Goal: Task Accomplishment & Management: Manage account settings

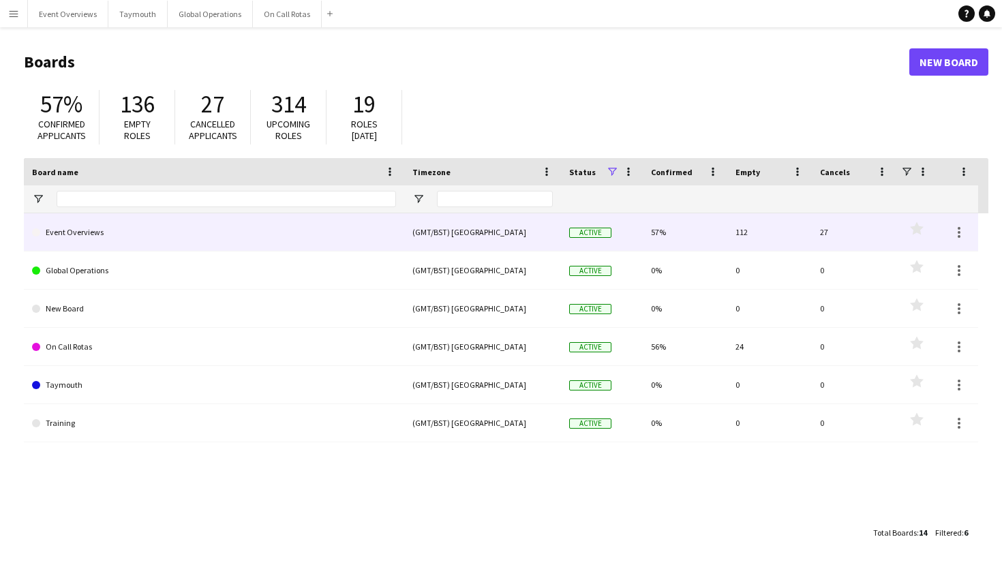
click at [290, 226] on link "Event Overviews" at bounding box center [214, 232] width 364 height 38
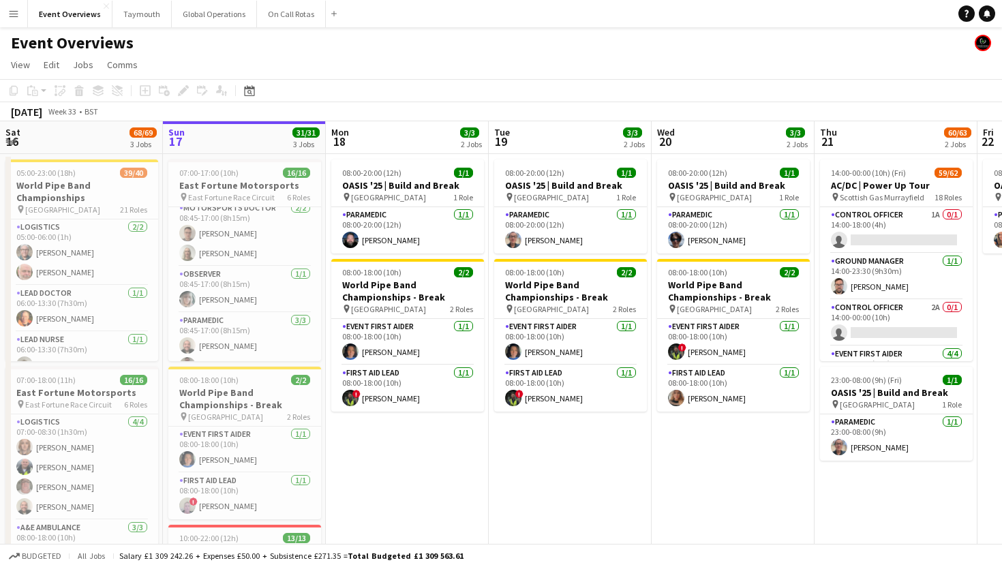
scroll to position [270, 0]
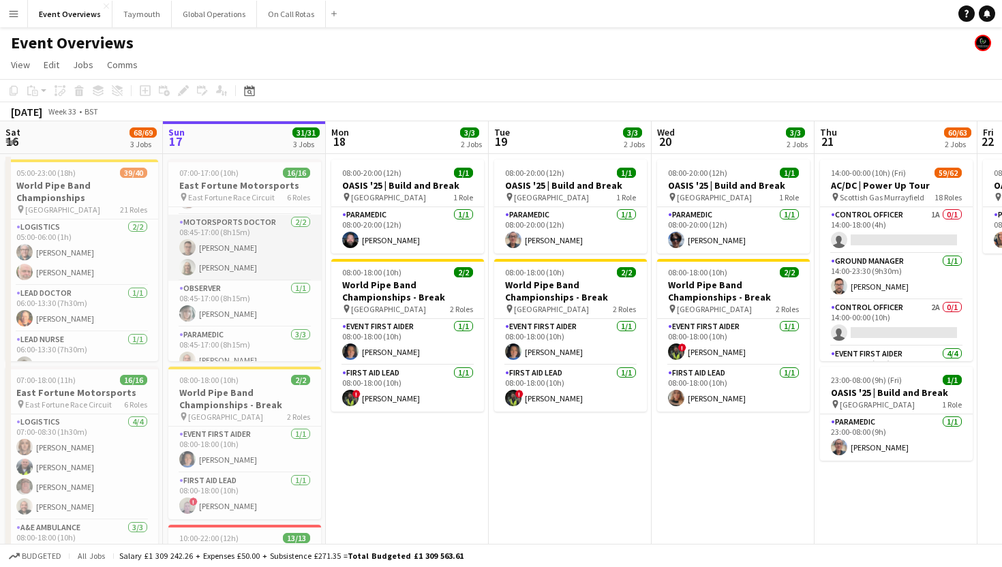
click at [242, 243] on app-card-role "Motorsports Doctor [DATE] 08:45-17:00 (8h15m) [PERSON_NAME] [PERSON_NAME]" at bounding box center [244, 248] width 153 height 66
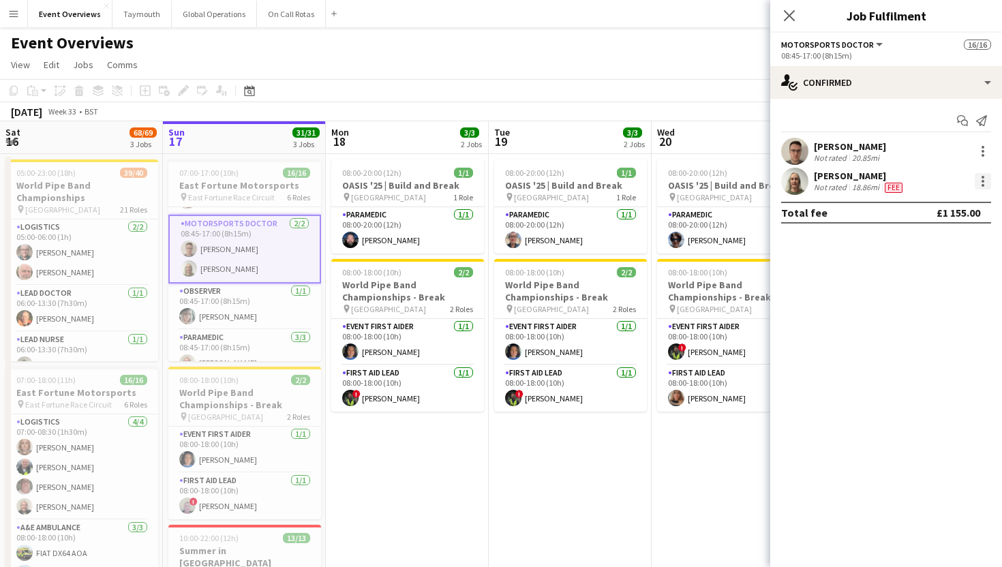
click at [979, 181] on div at bounding box center [983, 181] width 16 height 16
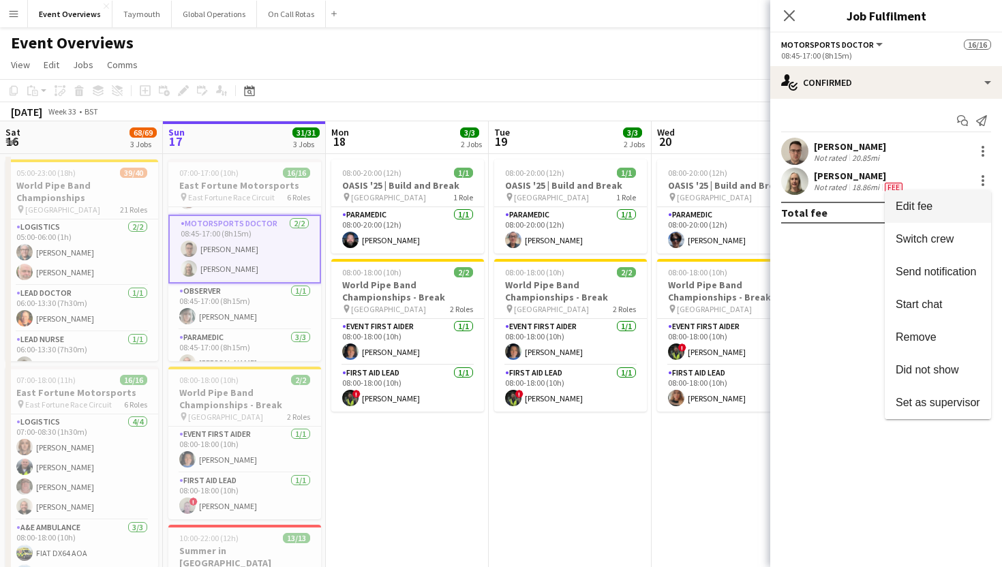
click at [932, 203] on span "Edit fee" at bounding box center [914, 206] width 37 height 12
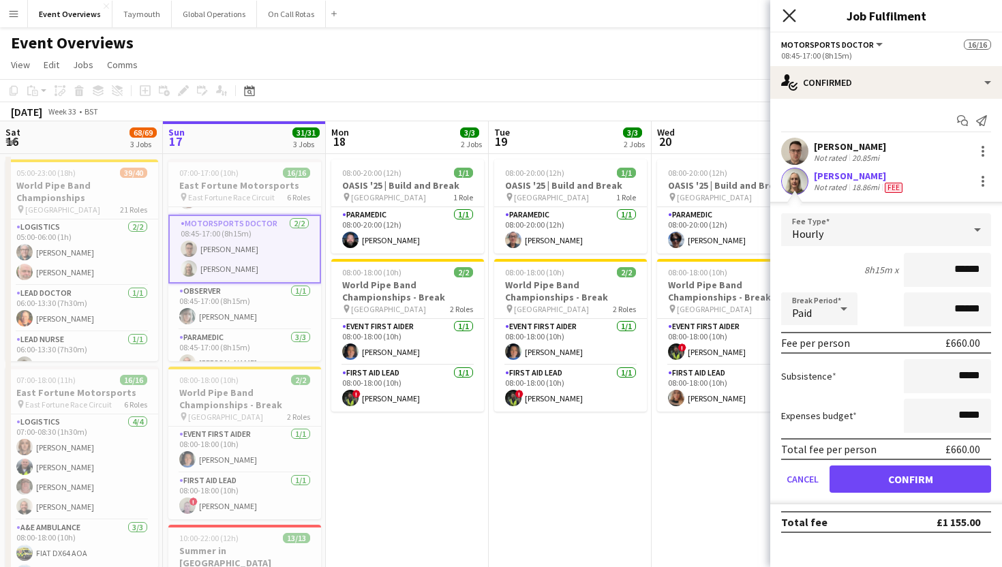
click at [787, 17] on icon at bounding box center [789, 15] width 13 height 13
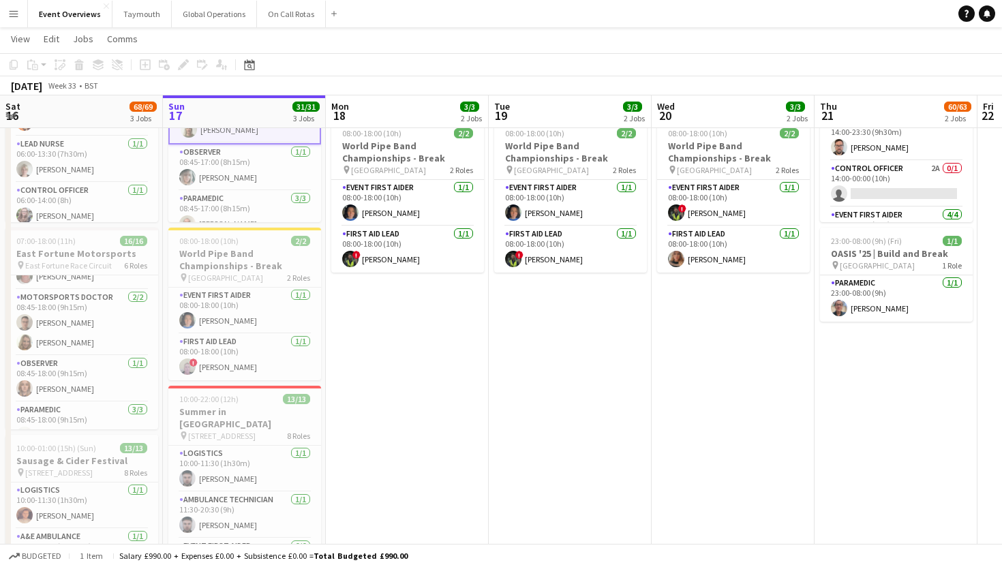
scroll to position [277, 0]
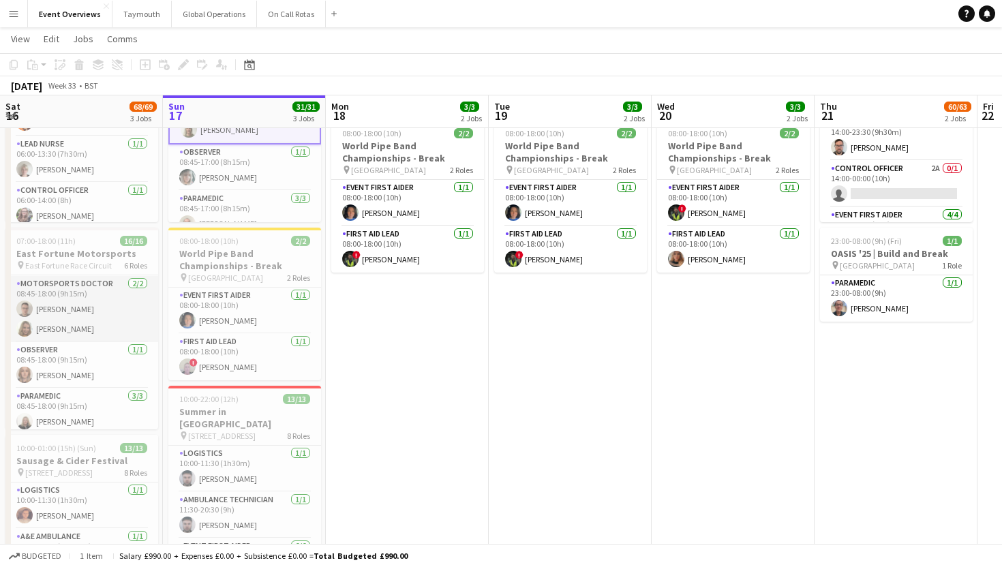
click at [72, 322] on app-card-role "Motorsports Doctor [DATE] 08:45-18:00 (9h15m) [PERSON_NAME] [PERSON_NAME]" at bounding box center [81, 309] width 153 height 66
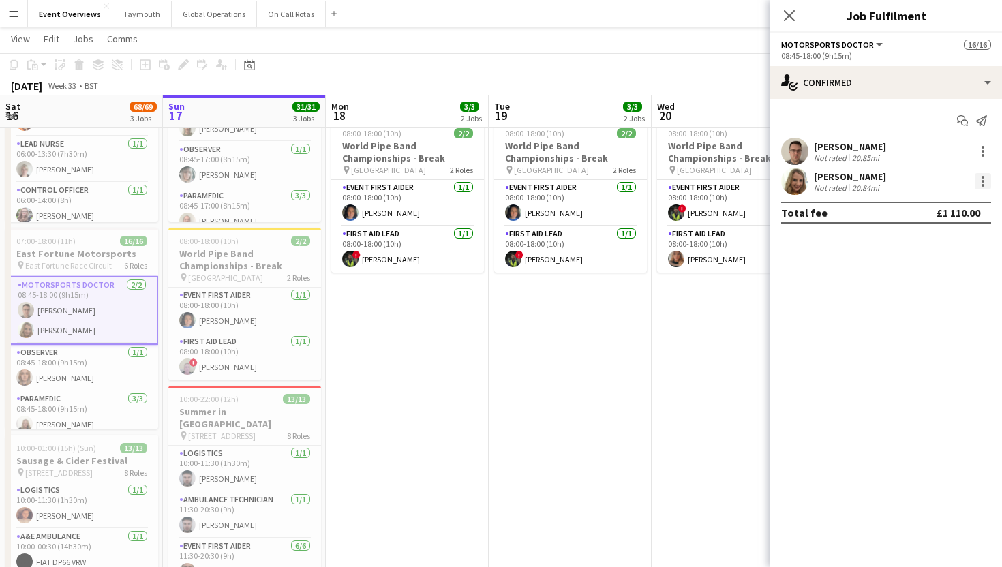
click at [982, 181] on div at bounding box center [983, 181] width 3 height 3
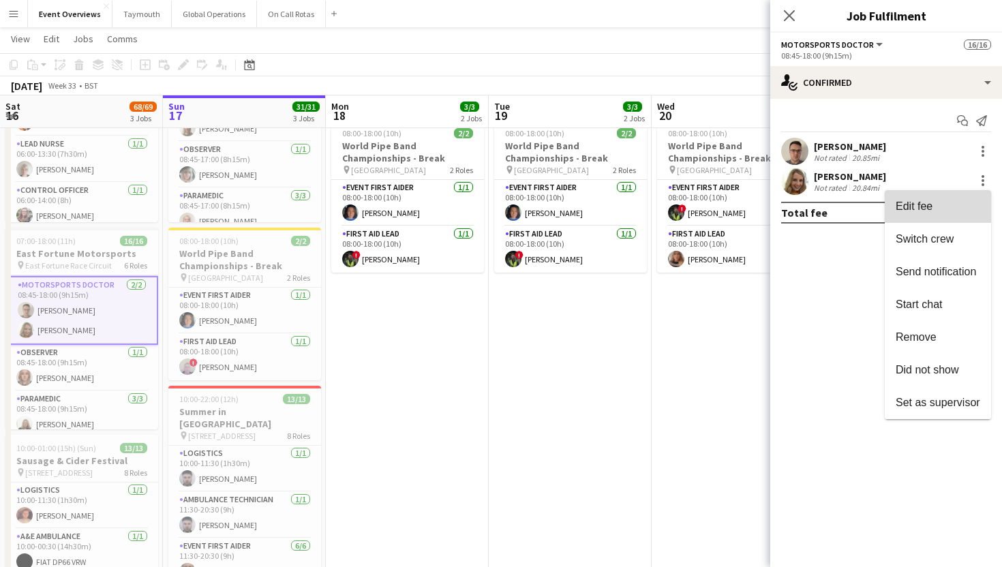
click at [951, 206] on span "Edit fee" at bounding box center [938, 206] width 85 height 12
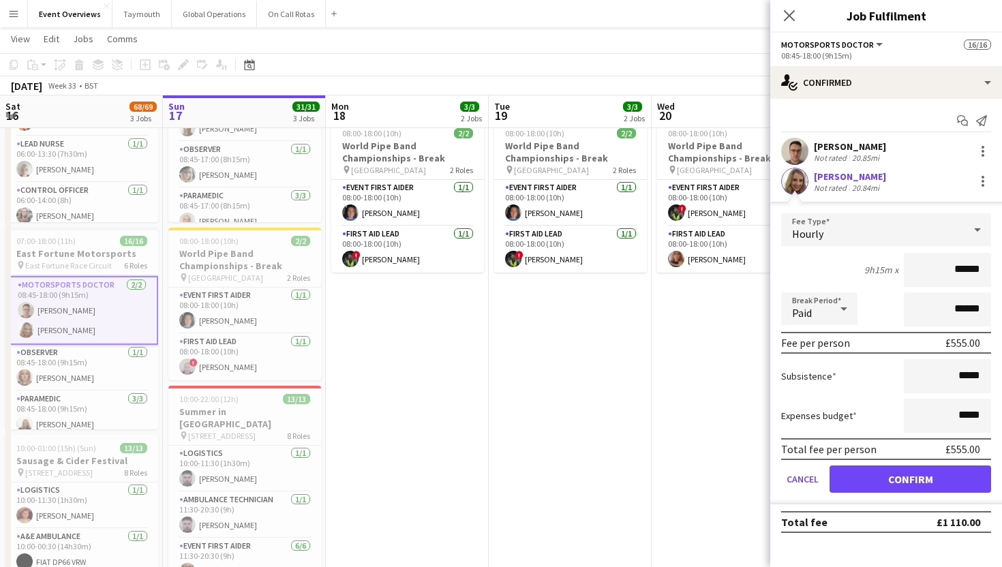
click at [958, 264] on input "******" at bounding box center [947, 270] width 87 height 34
type input "**"
type input "******"
click at [903, 480] on button "Confirm" at bounding box center [911, 479] width 162 height 27
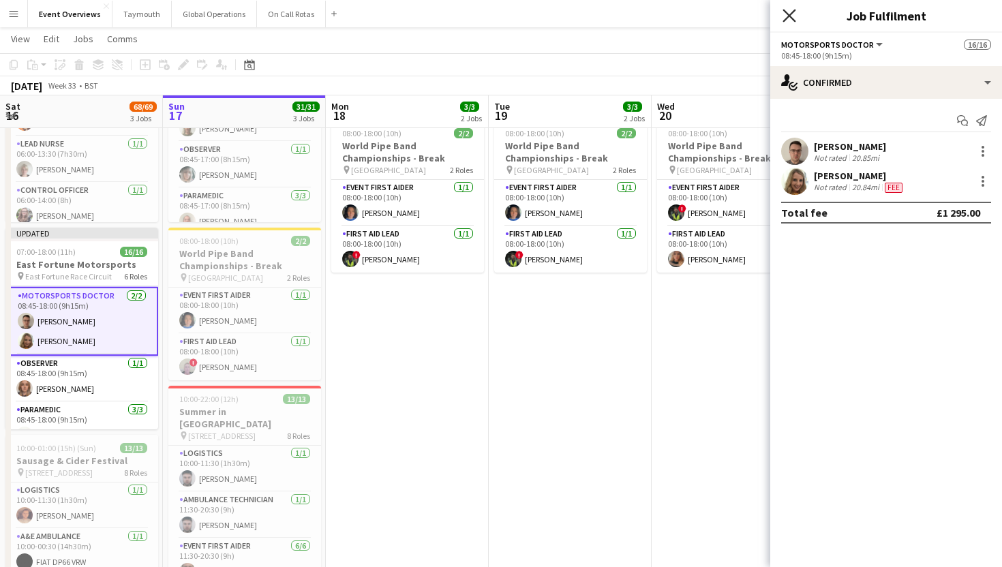
click at [789, 13] on icon "Close pop-in" at bounding box center [789, 15] width 13 height 13
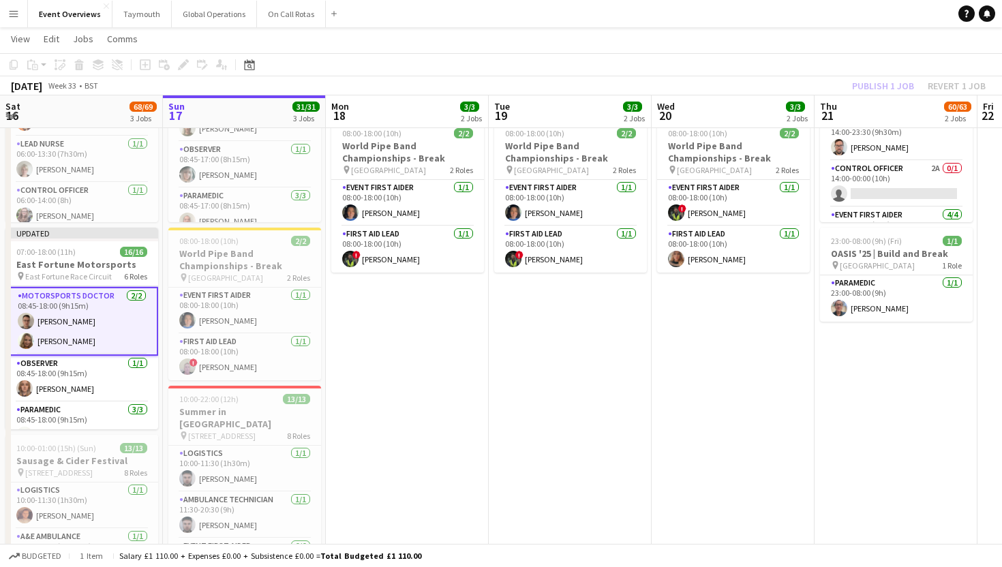
click at [882, 81] on div "Publish 1 job Revert 1 job" at bounding box center [919, 86] width 166 height 18
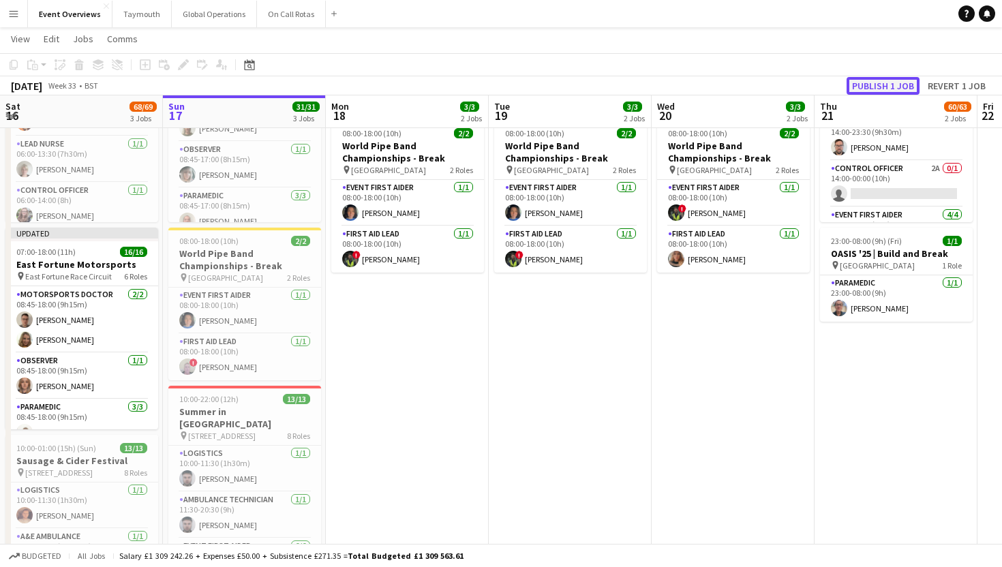
click at [880, 81] on button "Publish 1 job" at bounding box center [883, 86] width 73 height 18
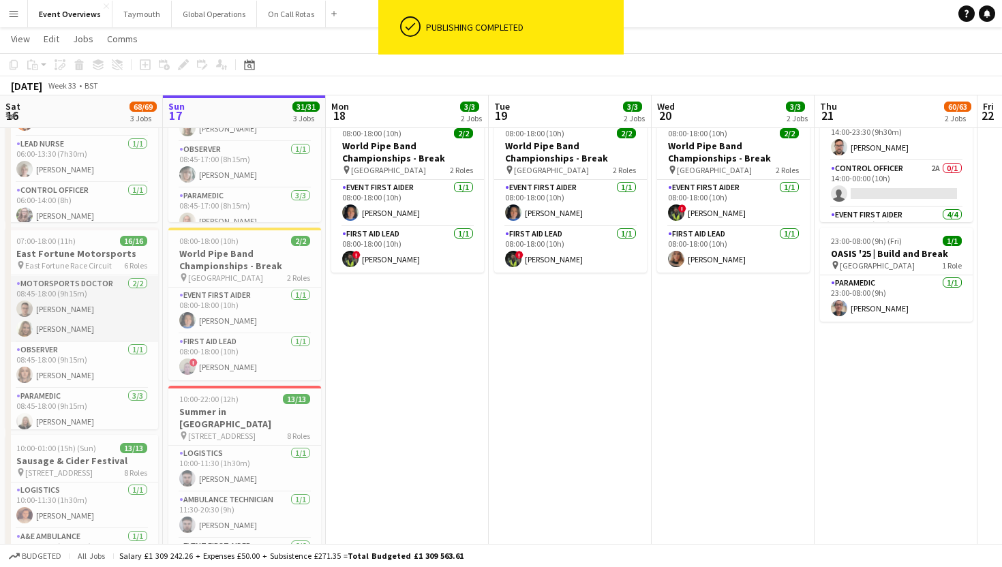
click at [64, 329] on app-card-role "Motorsports Doctor [DATE] 08:45-18:00 (9h15m) [PERSON_NAME] [PERSON_NAME]" at bounding box center [81, 309] width 153 height 66
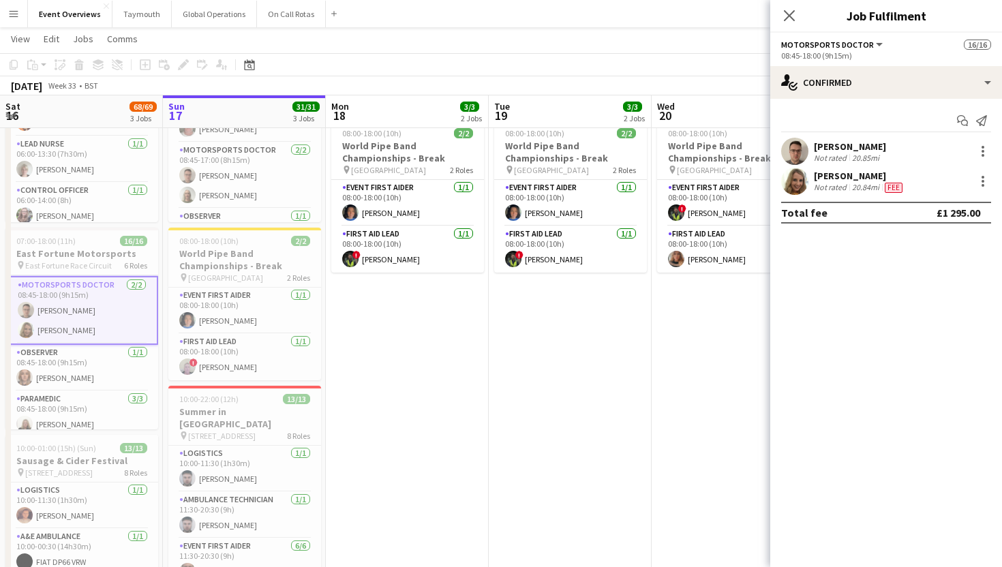
scroll to position [200, 0]
click at [249, 191] on app-card-role "Motorsports Doctor [DATE] 08:45-17:00 (8h15m) [PERSON_NAME] [PERSON_NAME]" at bounding box center [244, 178] width 153 height 66
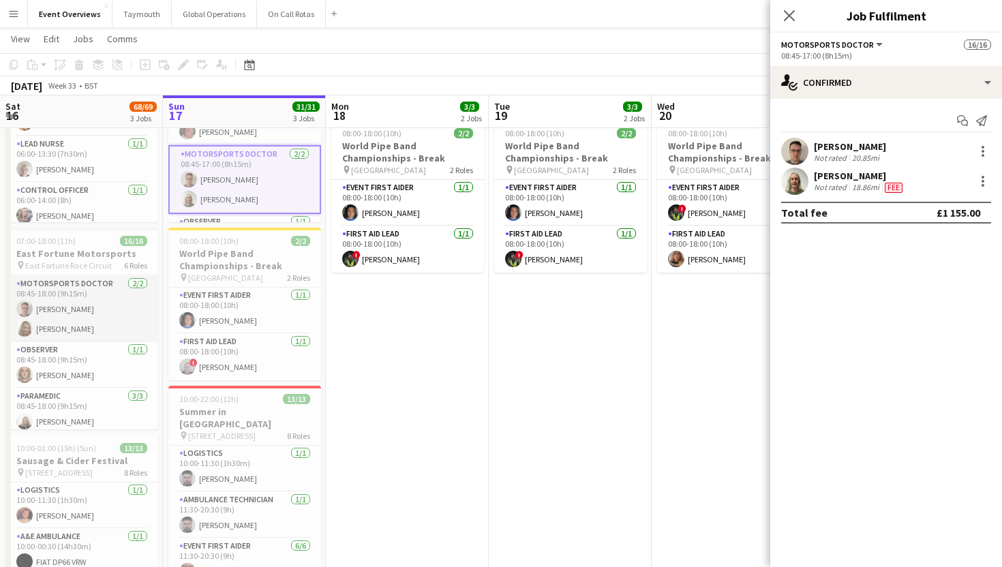
click at [61, 315] on app-card-role "Motorsports Doctor [DATE] 08:45-18:00 (9h15m) [PERSON_NAME] [PERSON_NAME]" at bounding box center [81, 309] width 153 height 66
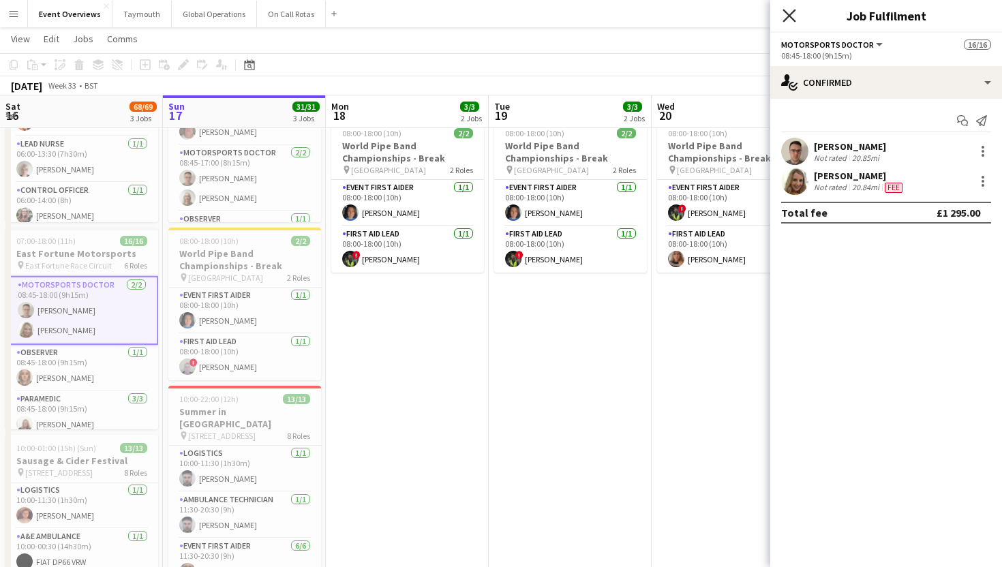
click at [793, 16] on icon "Close pop-in" at bounding box center [789, 15] width 13 height 13
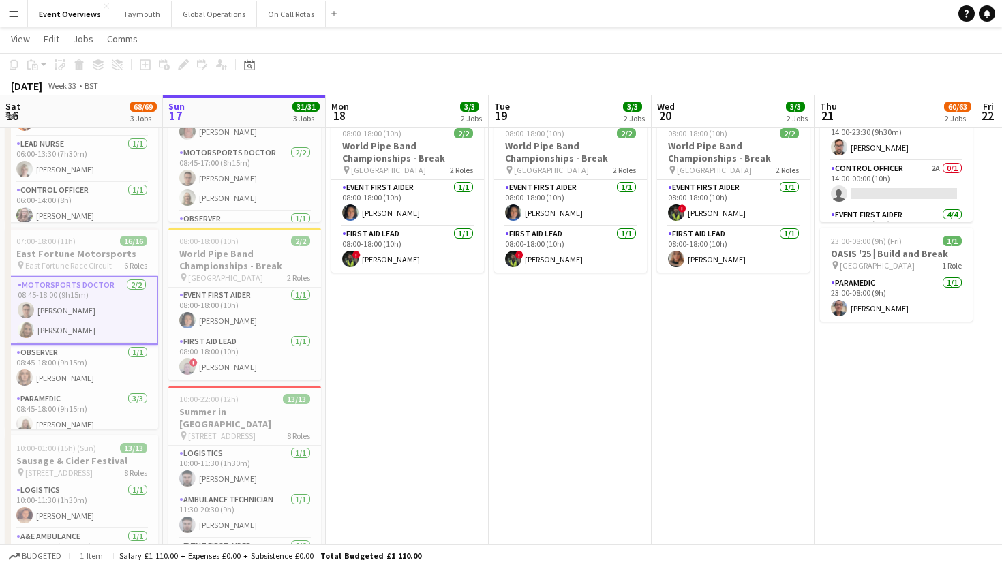
click at [812, 57] on app-toolbar "Copy Paste Paste Command V Paste with crew Command Shift V Paste linked Job [GE…" at bounding box center [501, 64] width 1002 height 23
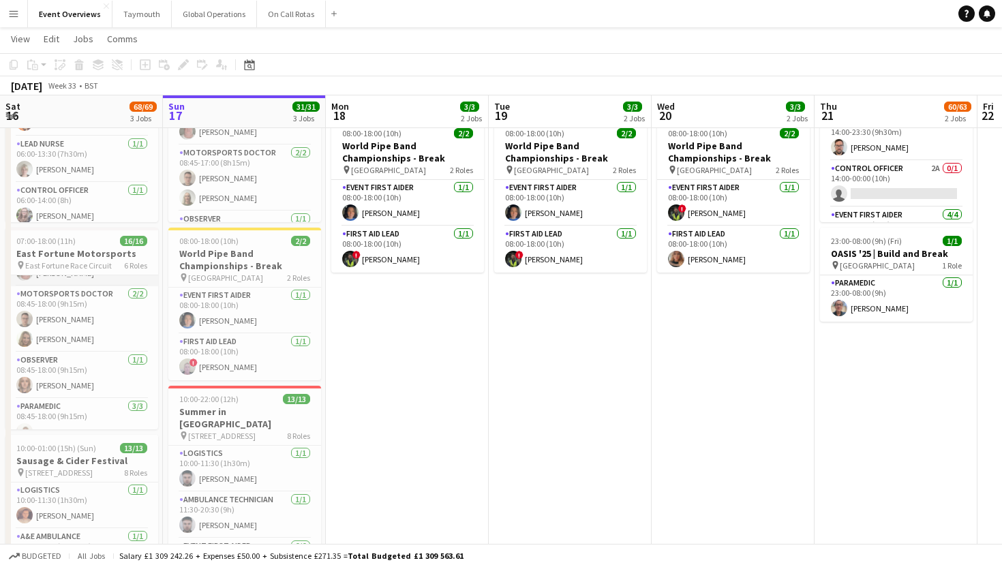
scroll to position [269, 0]
click at [45, 345] on app-card-role "Motorsports Doctor [DATE] 08:45-18:00 (9h15m) [PERSON_NAME] [PERSON_NAME]" at bounding box center [81, 317] width 153 height 66
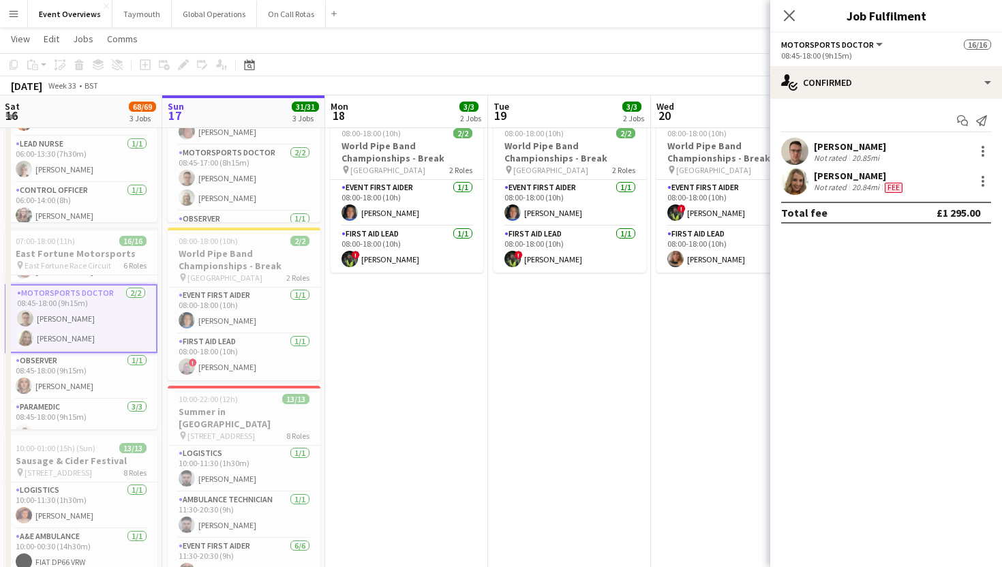
click at [785, 183] on app-user-avatar at bounding box center [794, 181] width 27 height 27
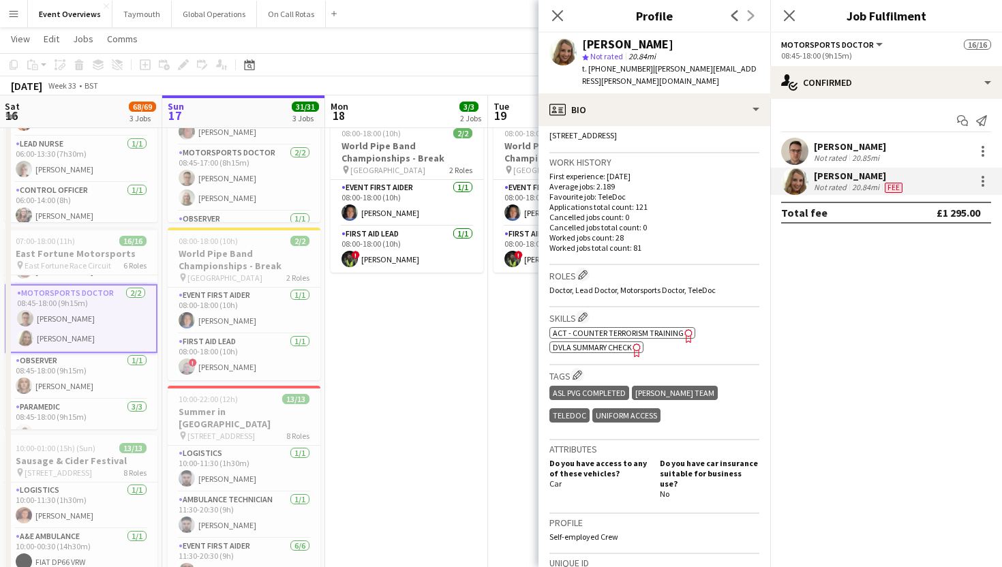
scroll to position [558, 0]
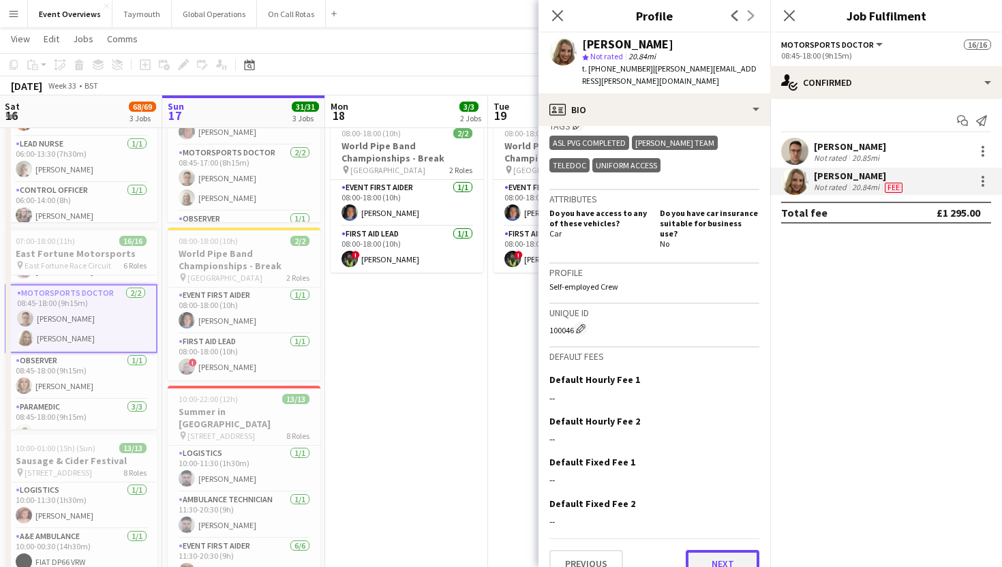
click at [723, 550] on button "Next" at bounding box center [723, 563] width 74 height 27
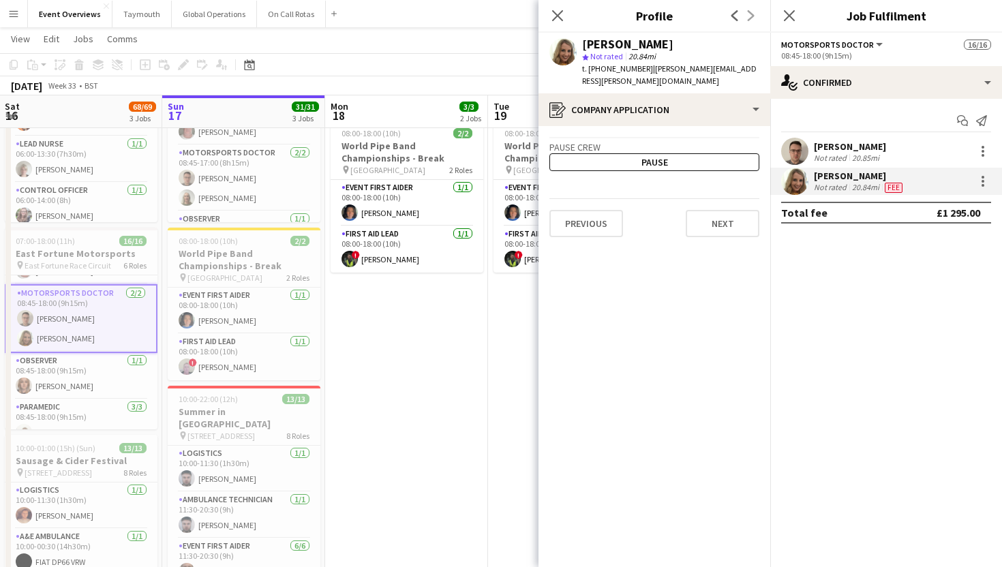
click at [723, 545] on app-crew-profile-application "Pause crew Pause Previous Next" at bounding box center [654, 346] width 232 height 441
click at [720, 210] on button "Next" at bounding box center [723, 223] width 74 height 27
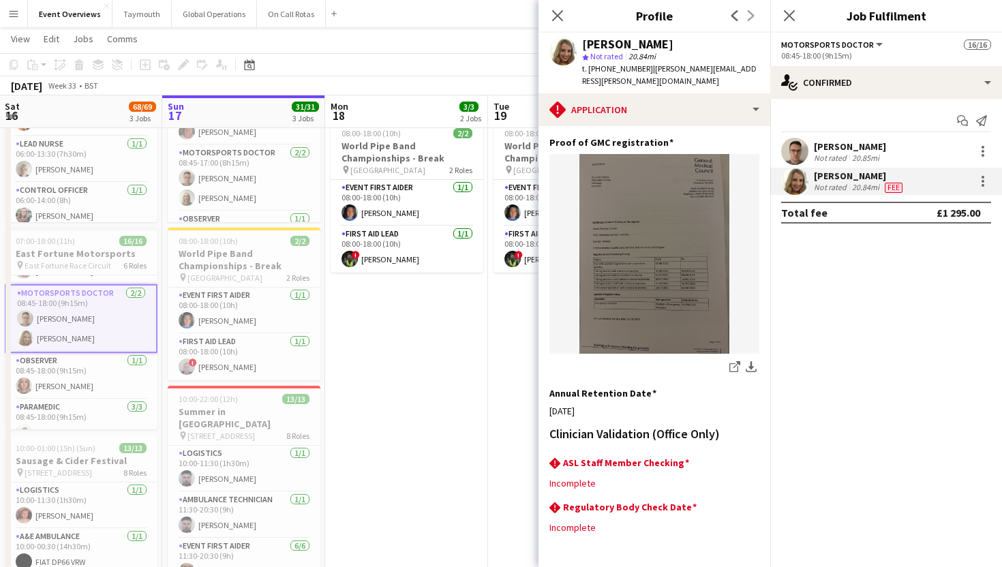
scroll to position [383, 0]
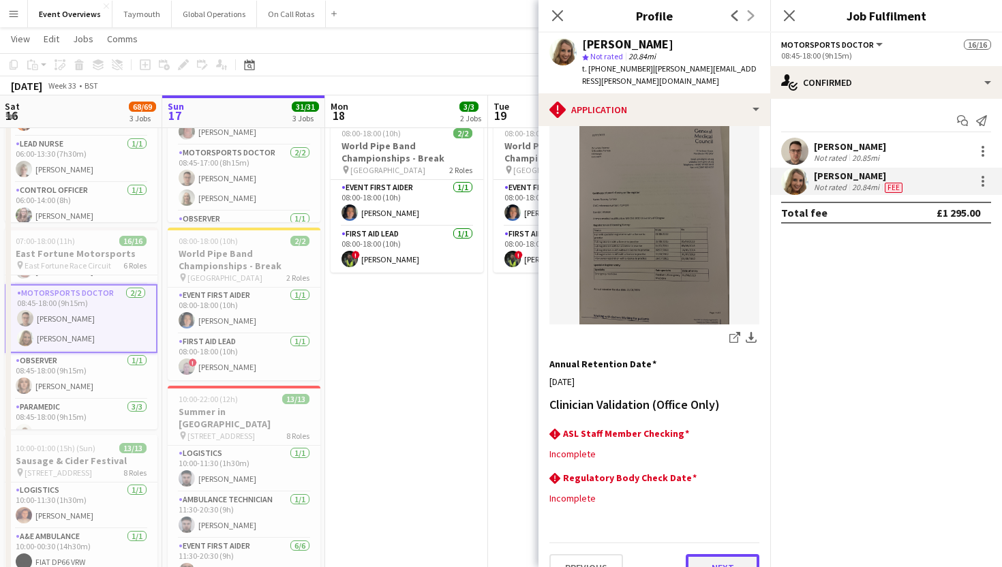
click at [707, 554] on button "Next" at bounding box center [723, 567] width 74 height 27
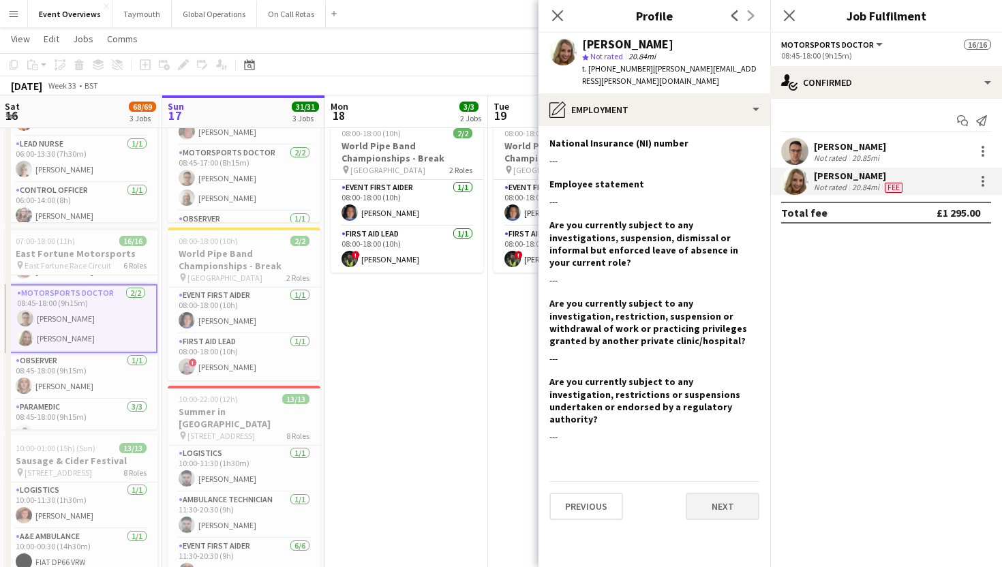
scroll to position [0, 0]
click at [712, 493] on button "Next" at bounding box center [723, 506] width 74 height 27
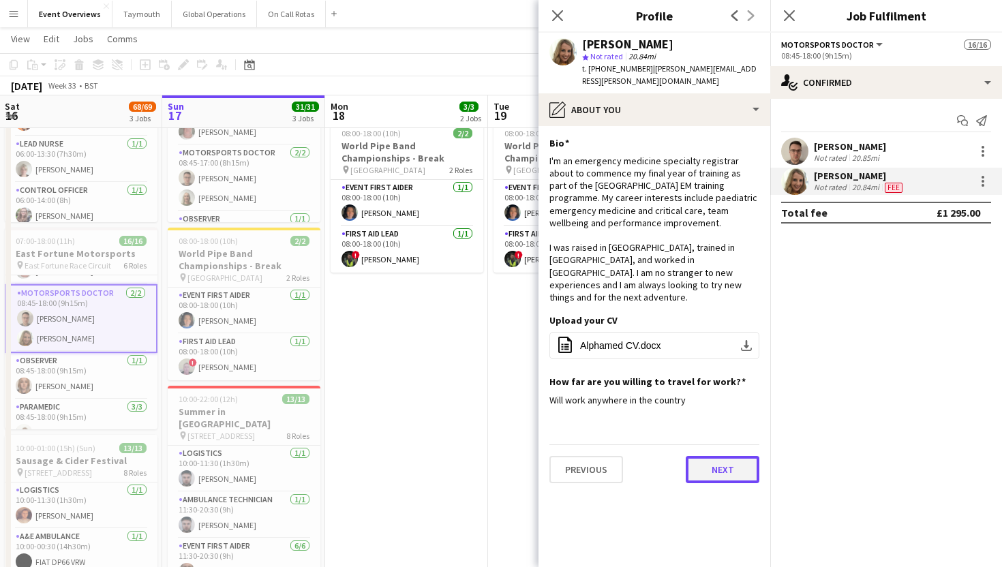
click at [710, 456] on button "Next" at bounding box center [723, 469] width 74 height 27
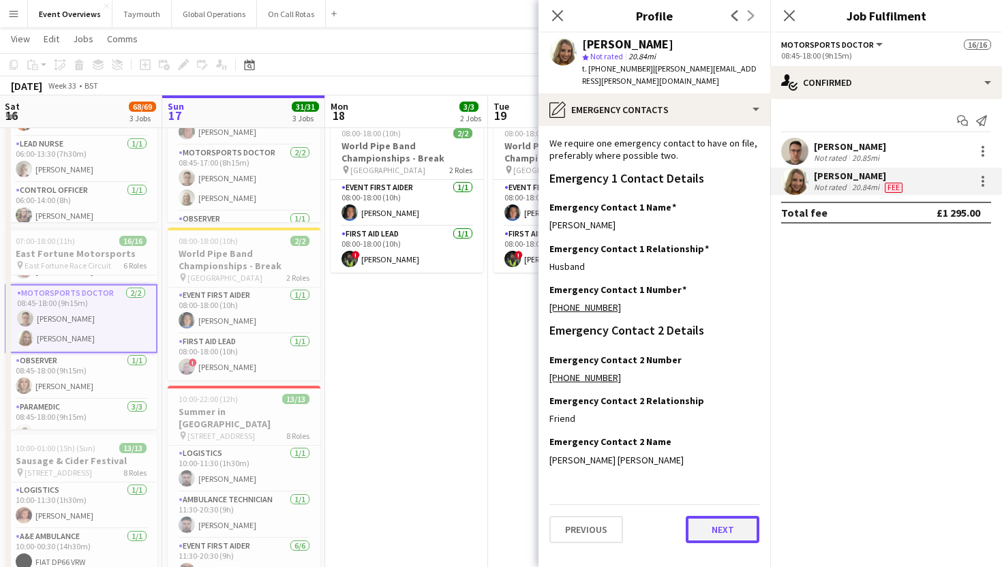
click at [714, 519] on button "Next" at bounding box center [723, 529] width 74 height 27
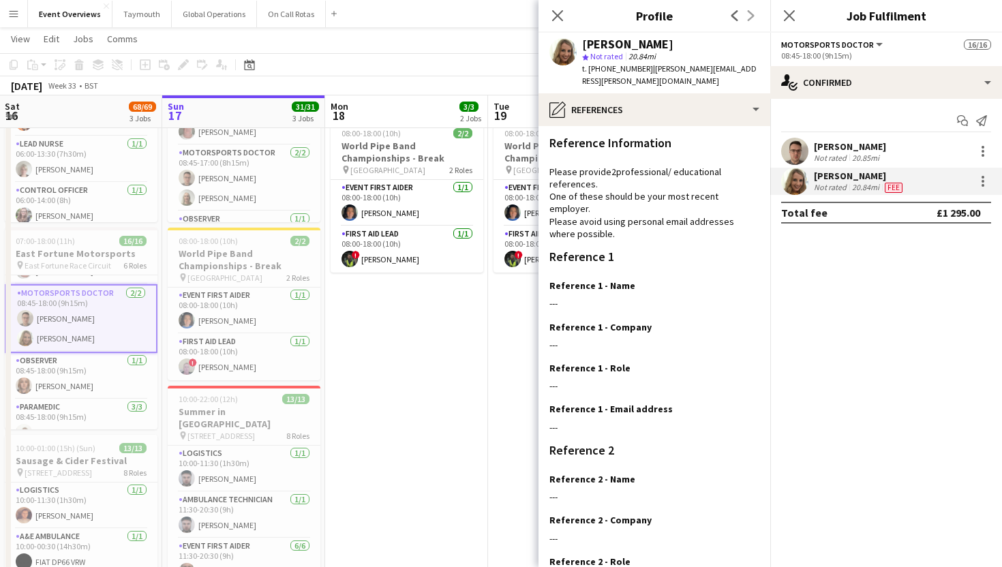
scroll to position [234, 0]
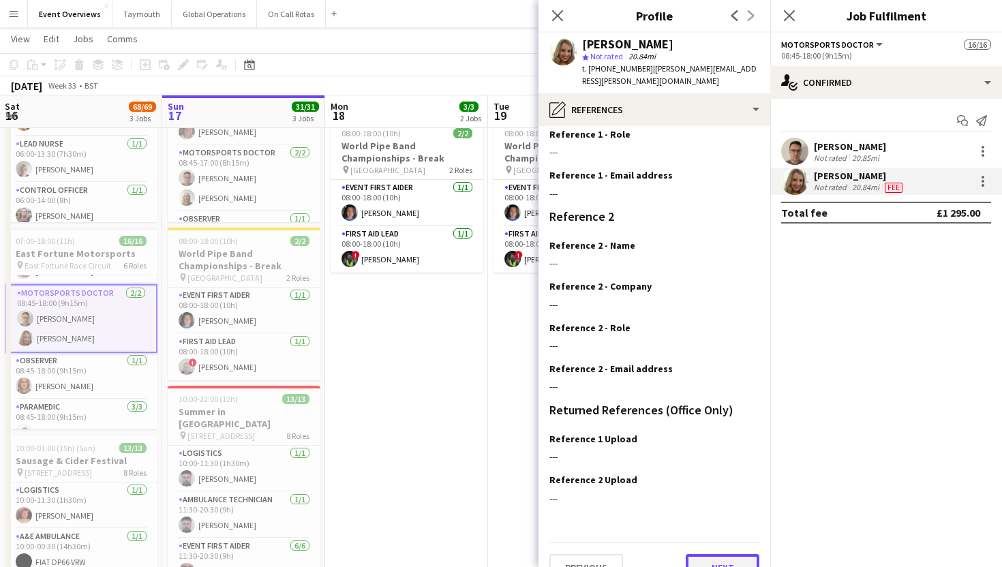
click at [729, 554] on button "Next" at bounding box center [723, 567] width 74 height 27
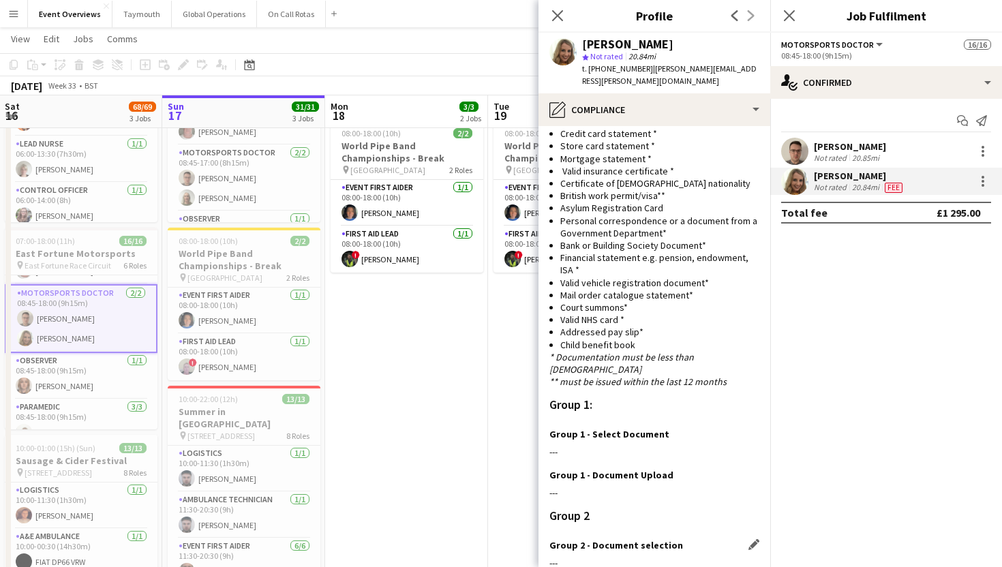
scroll to position [861, 0]
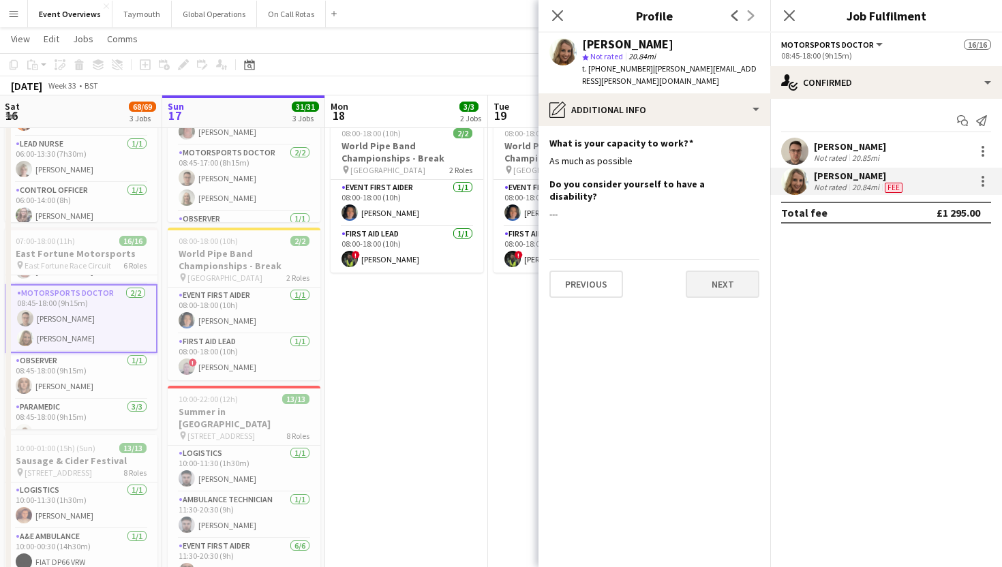
scroll to position [0, 0]
click at [724, 271] on button "Next" at bounding box center [723, 284] width 74 height 27
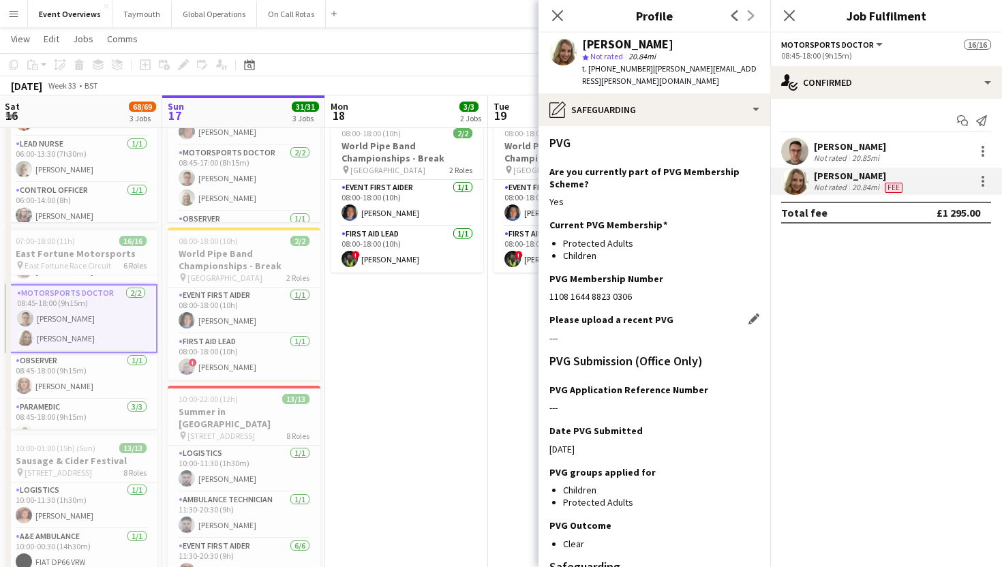
scroll to position [317, 0]
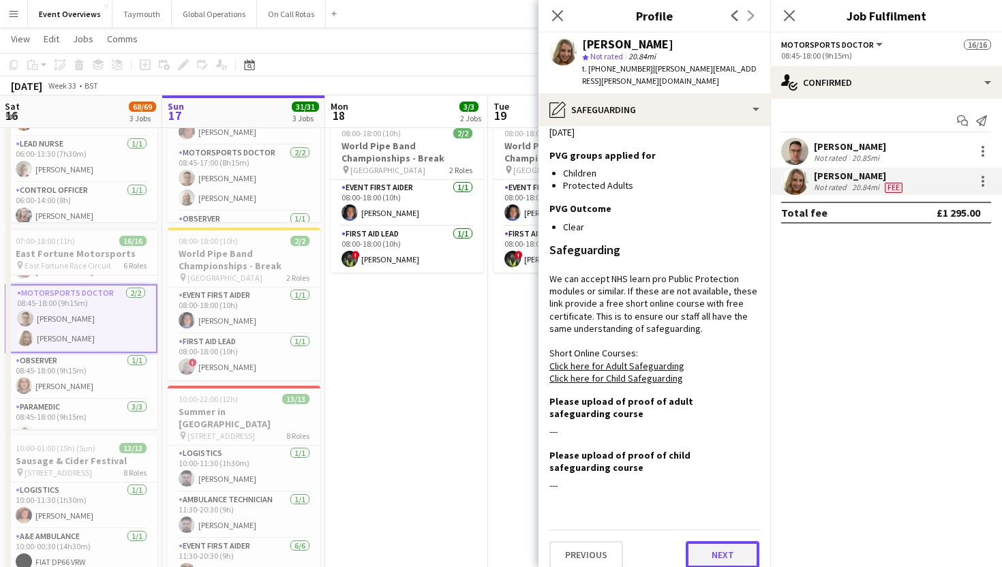
click at [699, 548] on button "Next" at bounding box center [723, 554] width 74 height 27
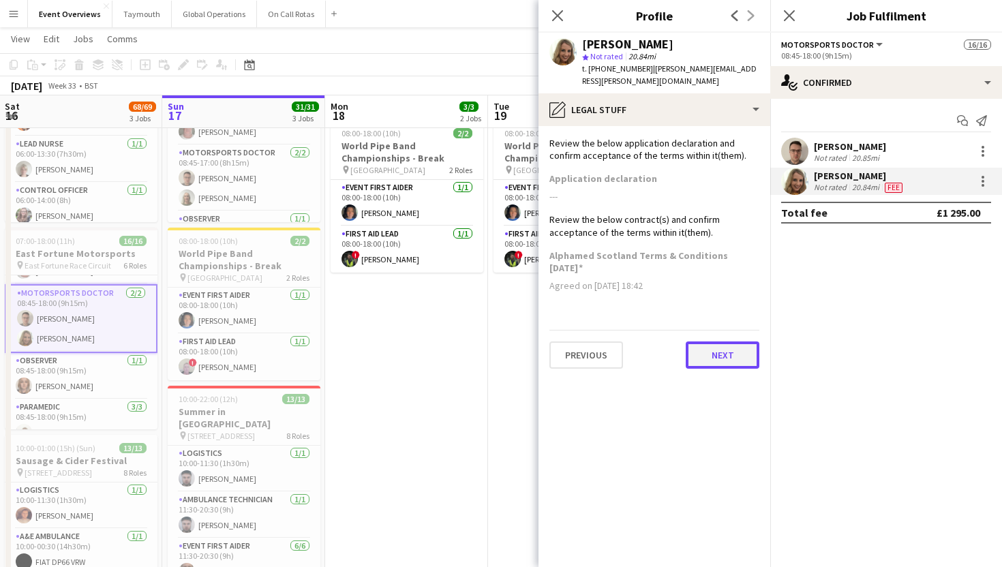
click at [713, 348] on button "Next" at bounding box center [723, 354] width 74 height 27
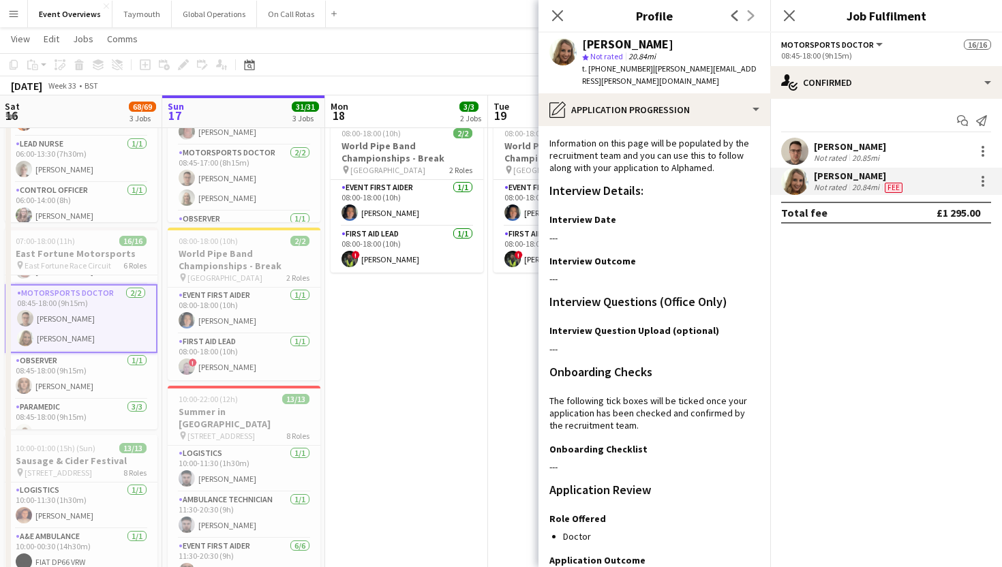
scroll to position [300, 0]
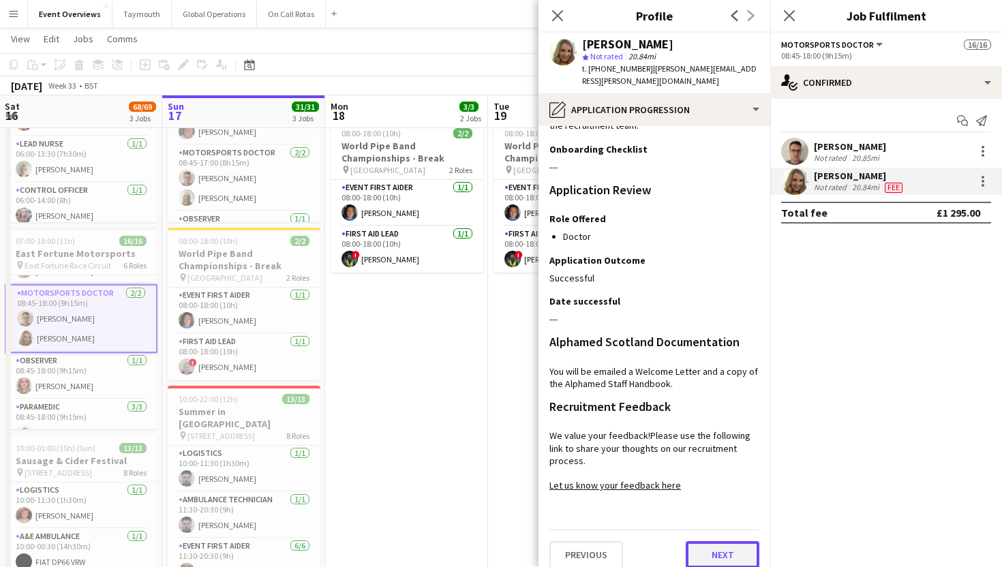
click at [706, 545] on button "Next" at bounding box center [723, 554] width 74 height 27
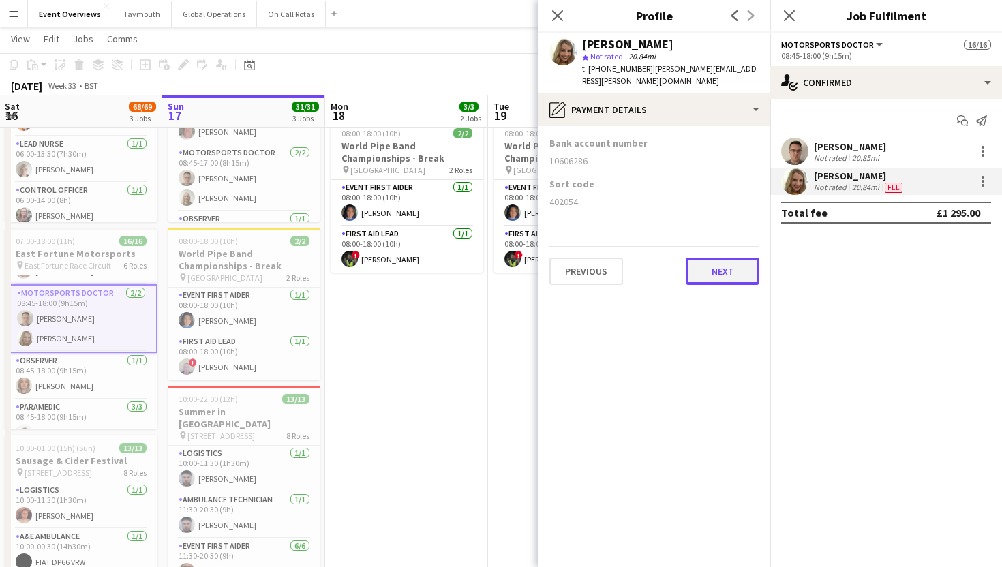
click at [720, 258] on button "Next" at bounding box center [723, 271] width 74 height 27
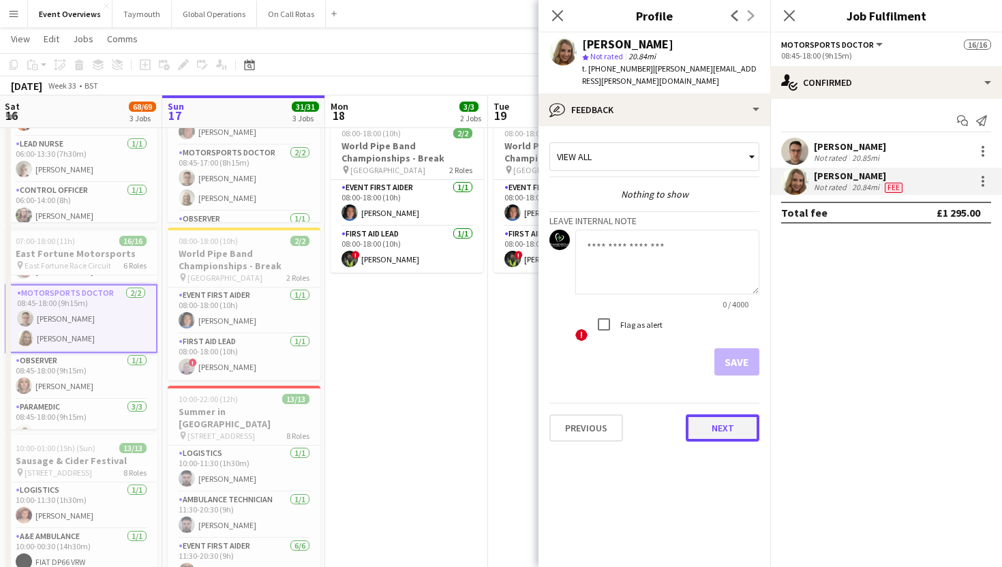
click at [723, 414] on button "Next" at bounding box center [723, 427] width 74 height 27
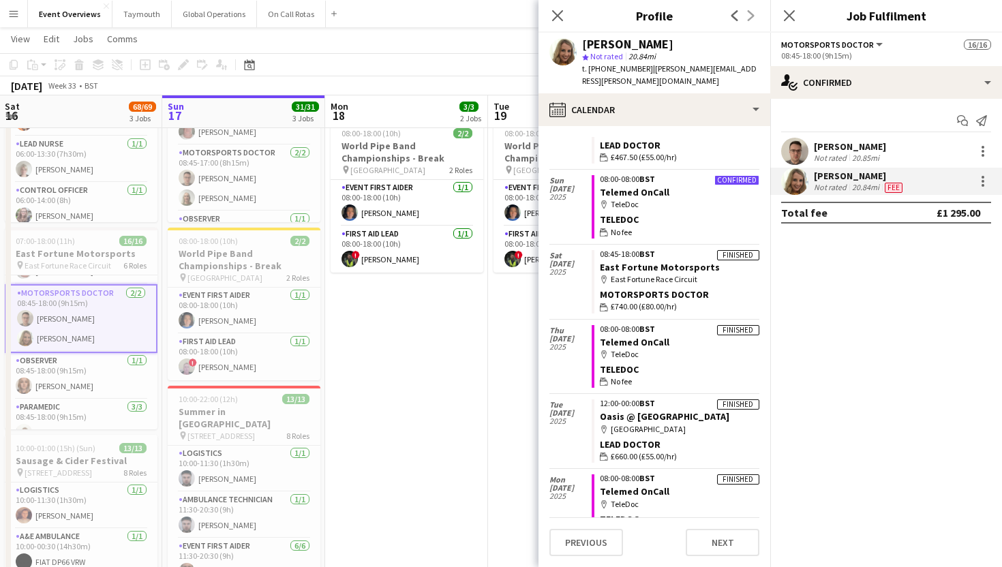
scroll to position [228, 0]
click at [656, 275] on app-crew-calendar-job-card "Finished 08:45-18:00 BST East Fortune Motorsports map-marker East Fortune Race …" at bounding box center [676, 282] width 168 height 63
click at [558, 16] on icon at bounding box center [557, 15] width 13 height 13
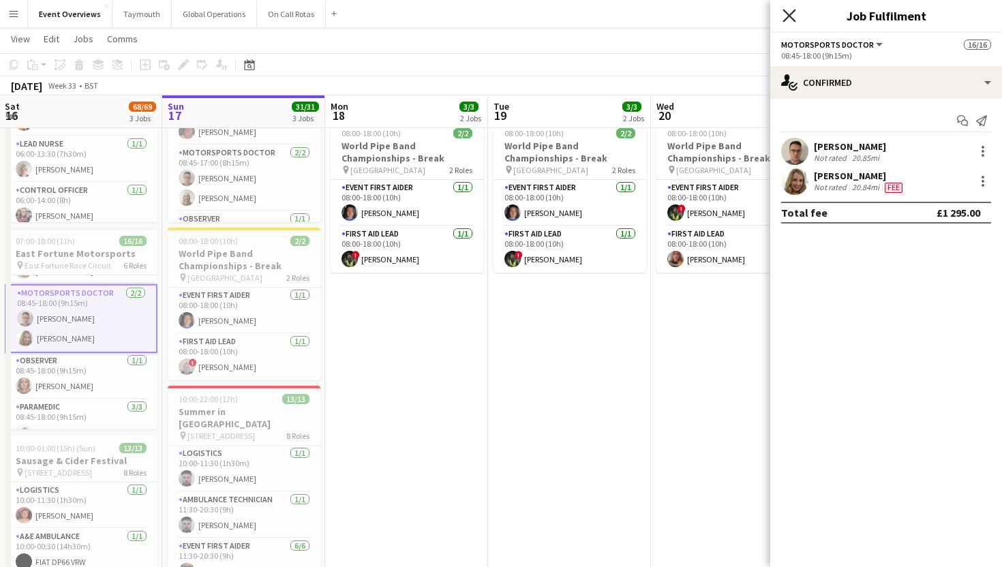
click at [785, 17] on icon "Close pop-in" at bounding box center [789, 15] width 13 height 13
